Goal: Download file/media

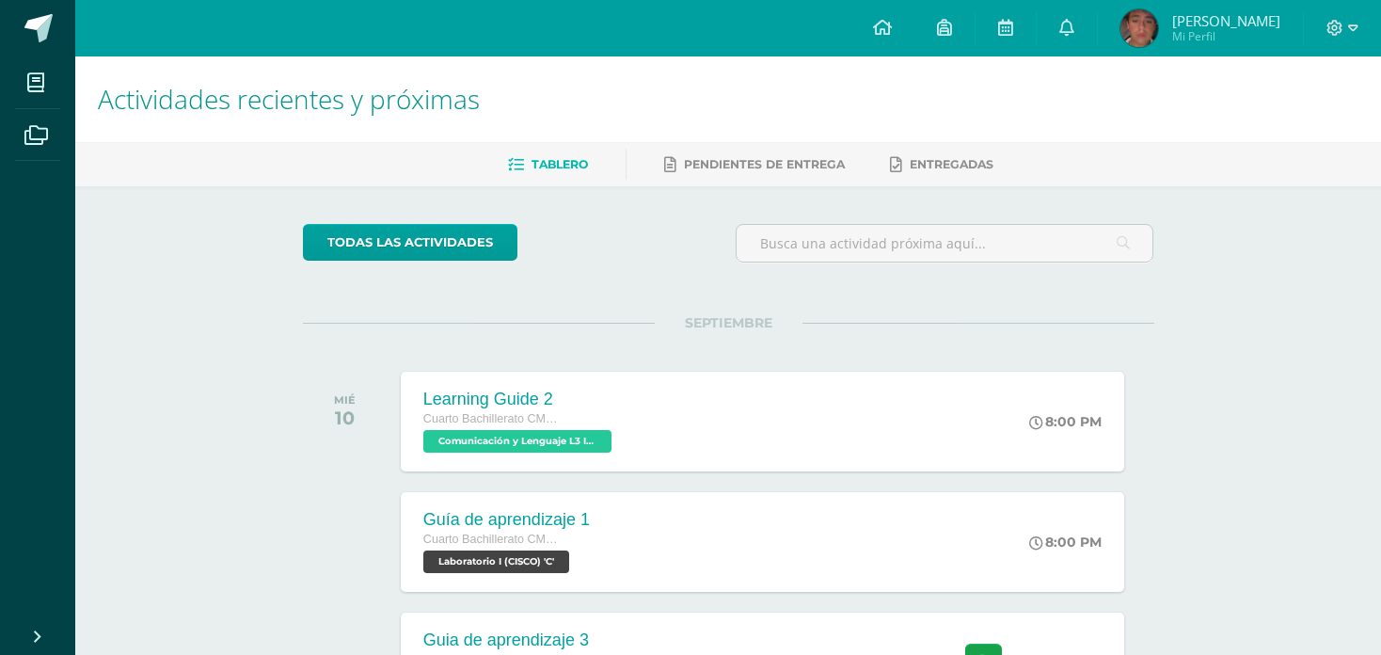
scroll to position [546, 0]
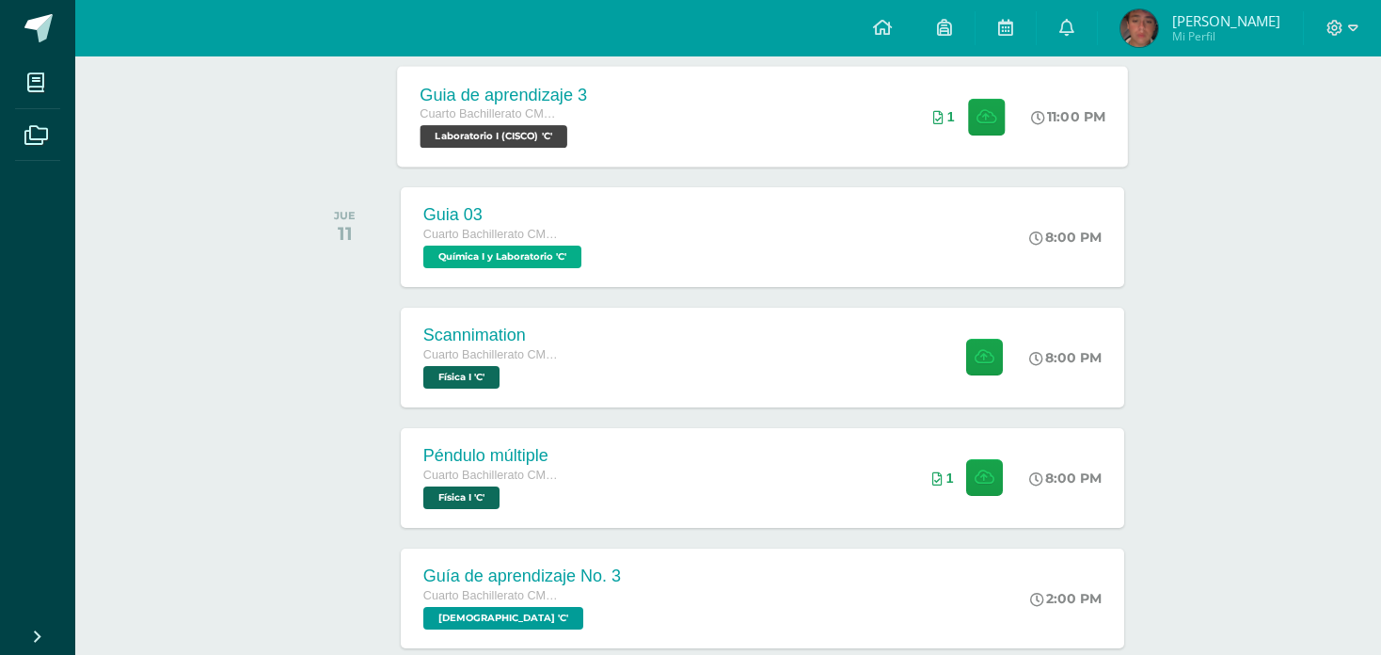
click at [835, 127] on div "Guia de aprendizaje 3 Cuarto Bachillerato CMP Bachillerato en CCLL con Orientac…" at bounding box center [762, 116] width 731 height 101
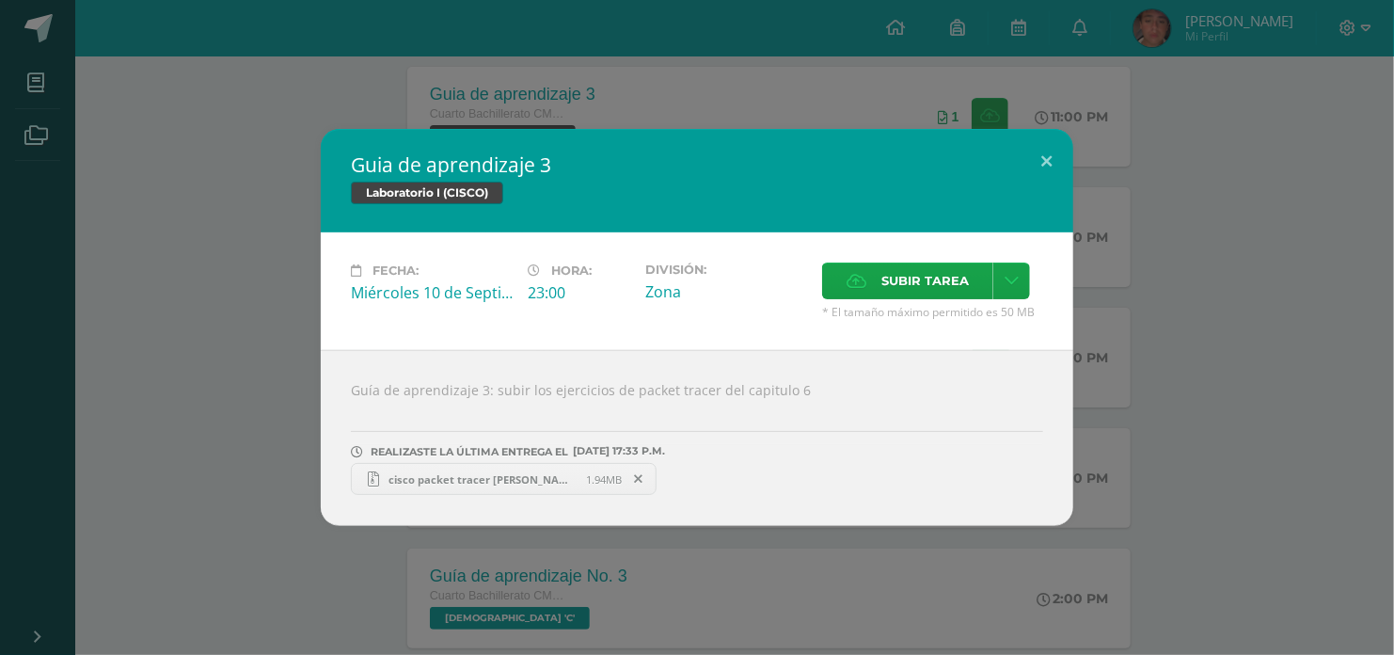
click at [467, 479] on span "cisco packet tracer [PERSON_NAME].zip" at bounding box center [483, 479] width 207 height 14
click at [1043, 148] on button at bounding box center [1047, 161] width 54 height 64
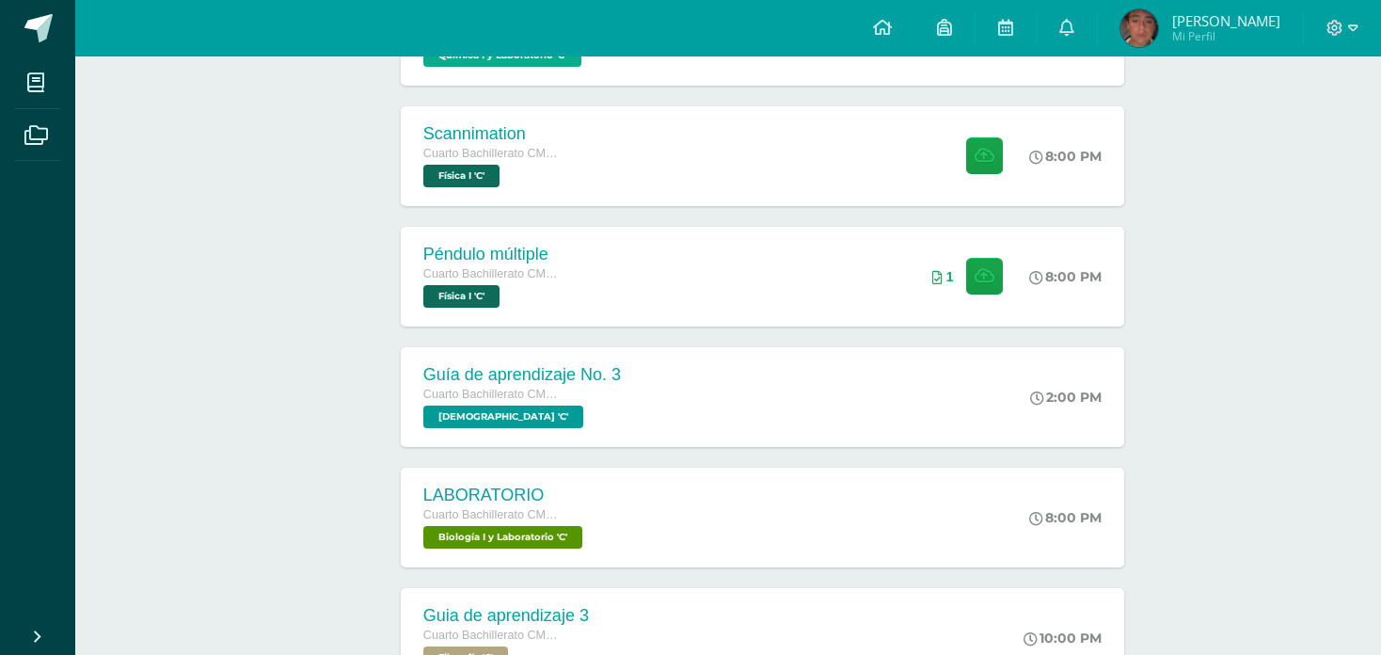
scroll to position [753, 0]
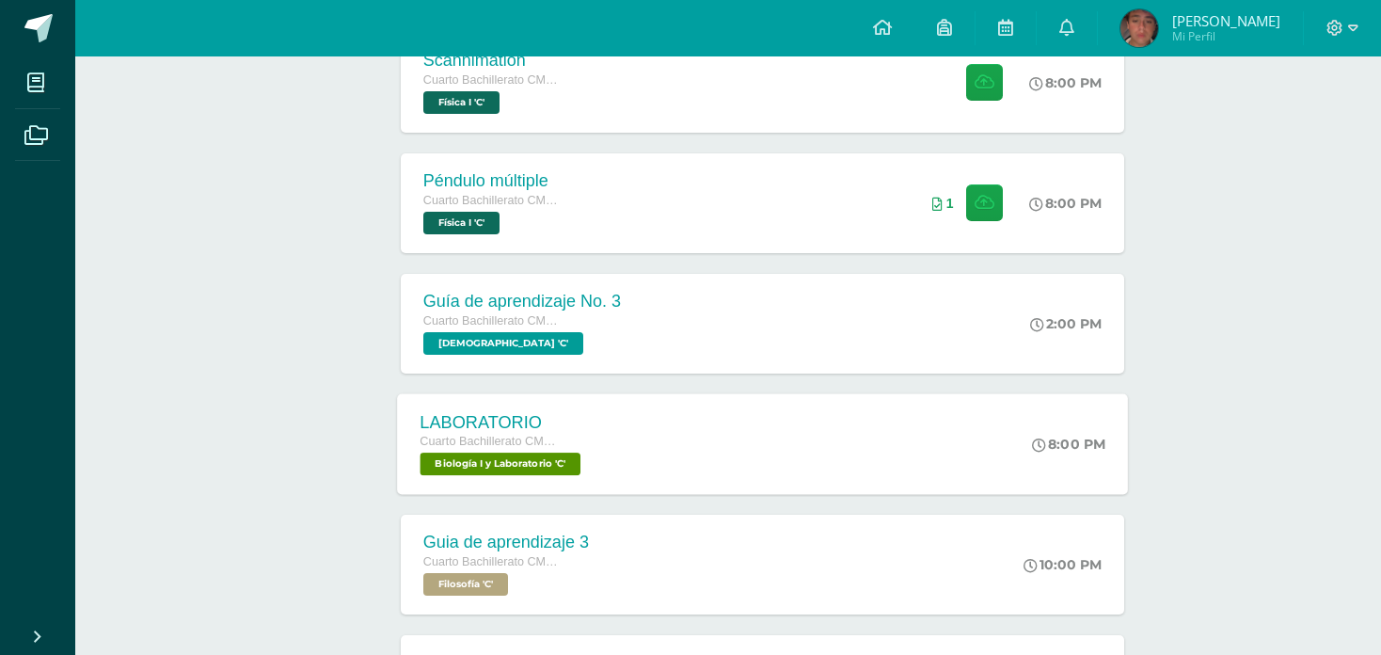
scroll to position [805, 0]
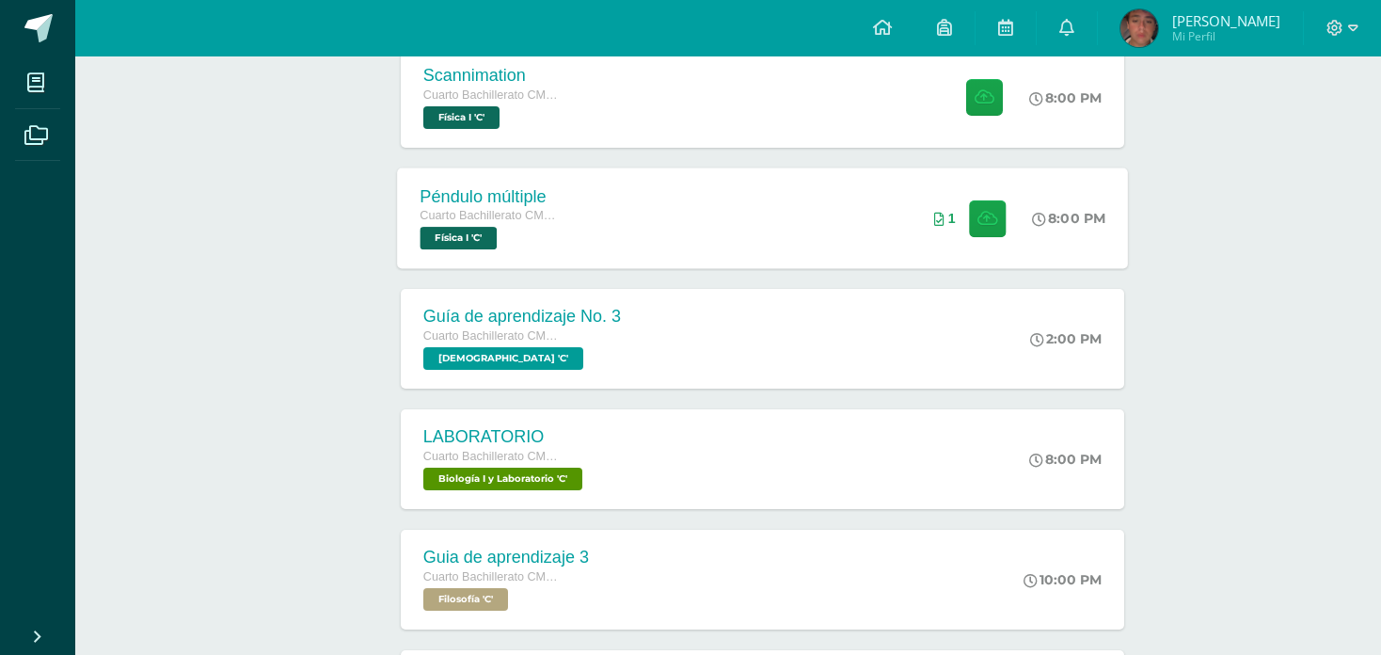
click at [732, 247] on div "Péndulo múltiple Cuarto Bachillerato CMP Bachillerato en CCLL con Orientación e…" at bounding box center [762, 217] width 731 height 101
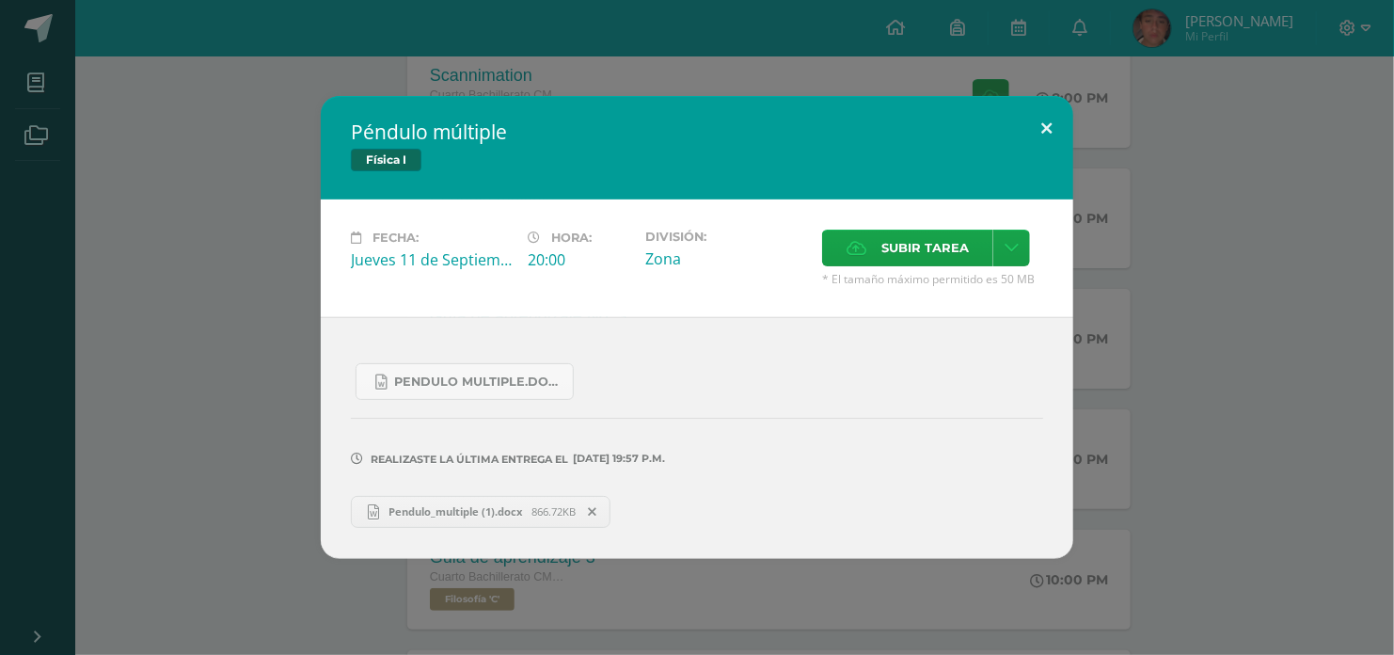
click at [1038, 137] on button at bounding box center [1047, 128] width 54 height 64
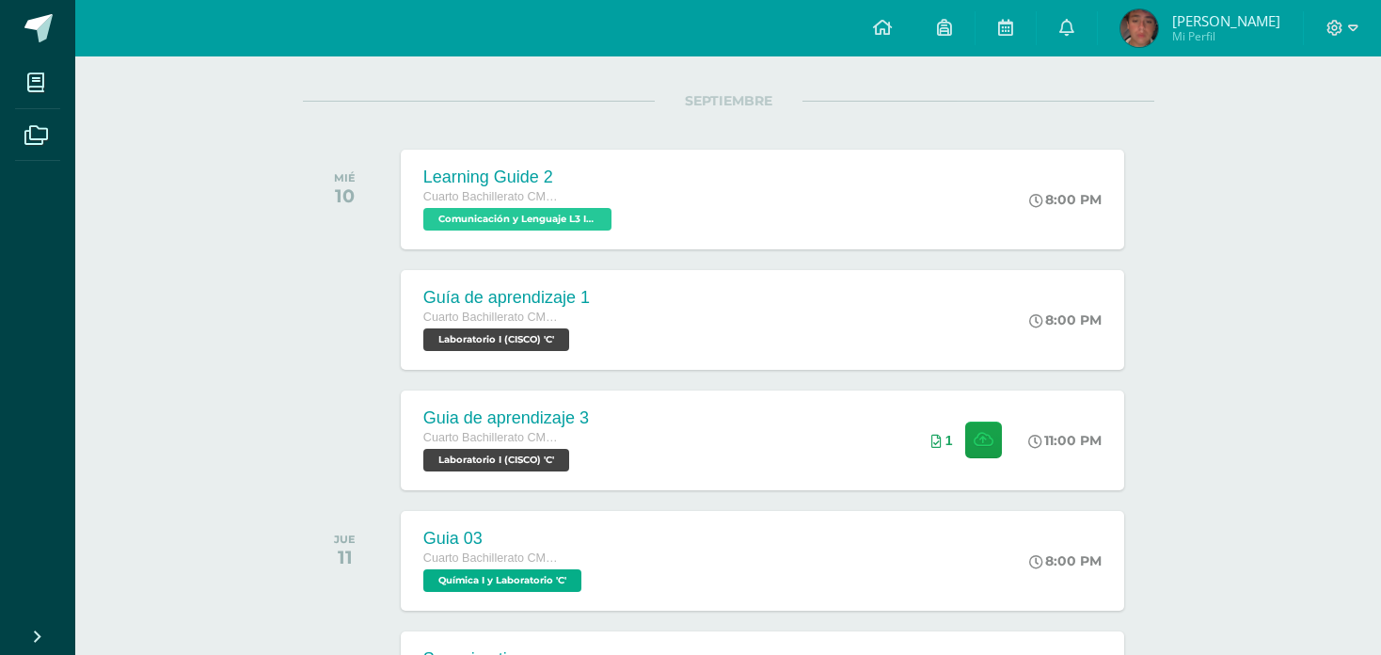
scroll to position [210, 0]
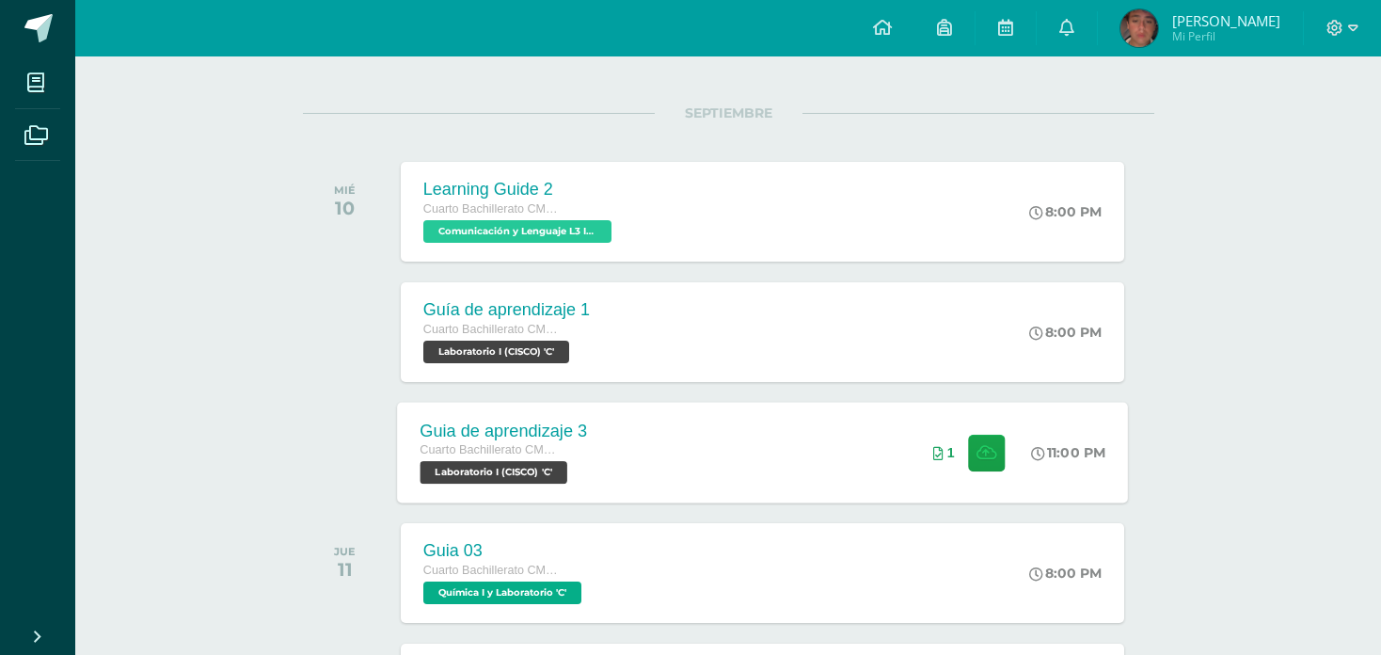
click at [690, 485] on div "Guia de aprendizaje 3 Cuarto Bachillerato CMP Bachillerato en CCLL con Orientac…" at bounding box center [762, 452] width 731 height 101
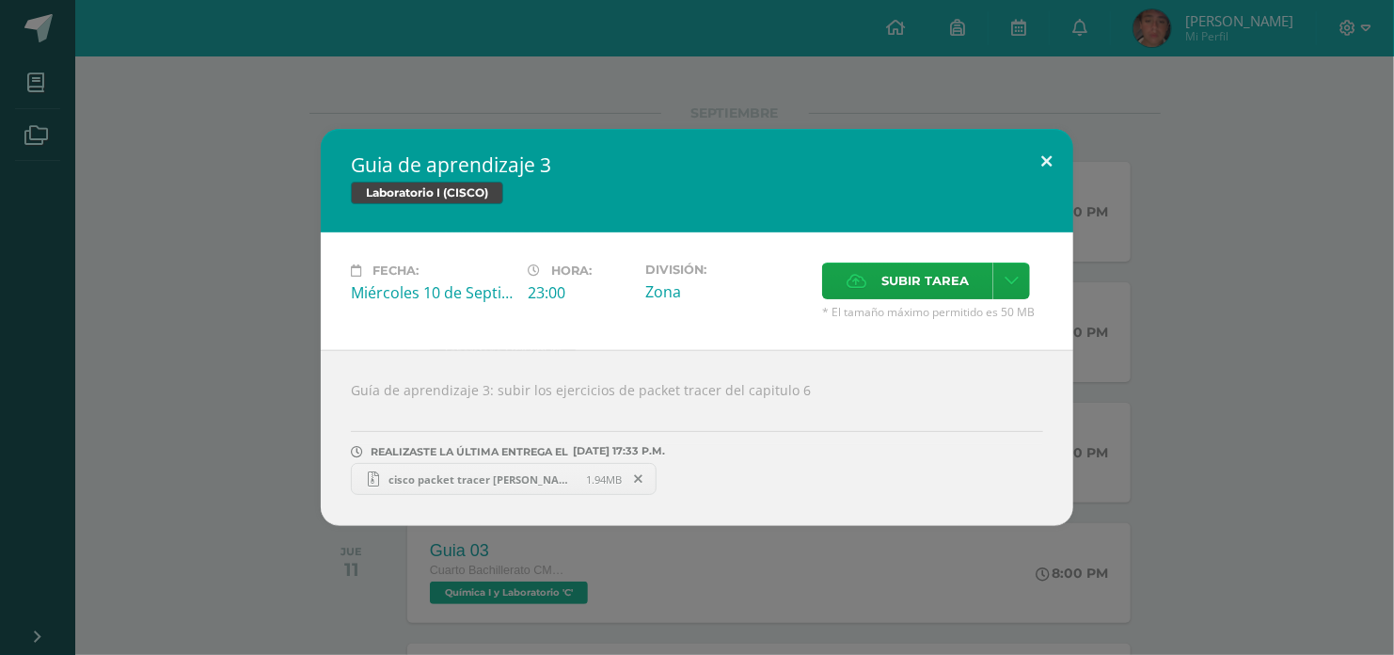
click at [1037, 174] on button at bounding box center [1047, 161] width 54 height 64
